Goal: Task Accomplishment & Management: Complete application form

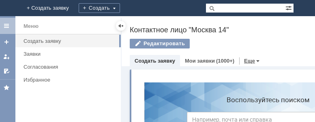
click at [255, 61] on link "Еще" at bounding box center [249, 61] width 11 height 6
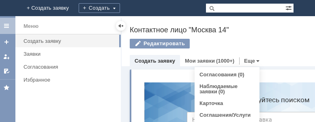
click at [7, 8] on img at bounding box center [7, 8] width 0 height 0
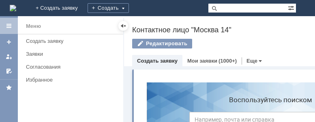
click at [150, 62] on link "Создать заявку" at bounding box center [157, 61] width 41 height 6
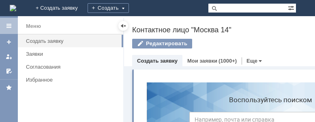
click at [150, 62] on link "Создать заявку" at bounding box center [157, 61] width 41 height 6
click at [145, 60] on link "Создать заявку" at bounding box center [157, 61] width 41 height 6
